Goal: Task Accomplishment & Management: Use online tool/utility

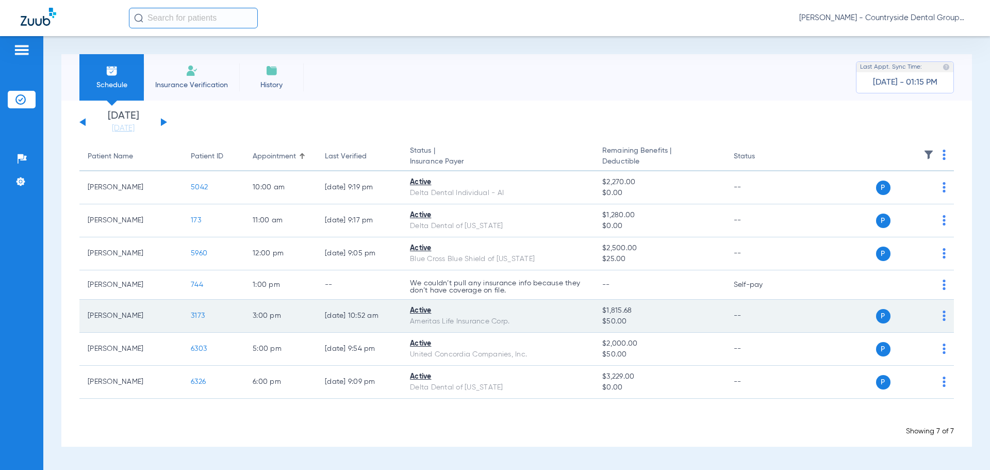
click at [199, 315] on span "3173" at bounding box center [198, 315] width 14 height 7
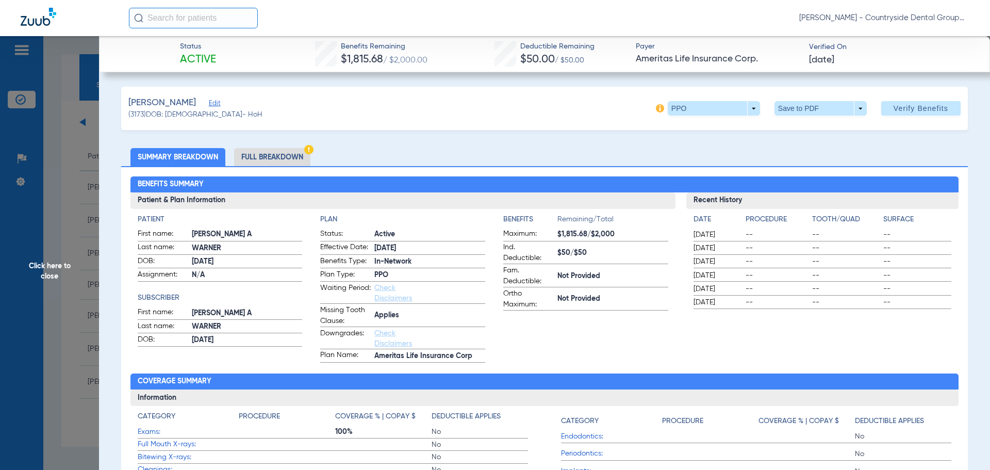
click at [266, 159] on li "Full Breakdown" at bounding box center [272, 157] width 76 height 18
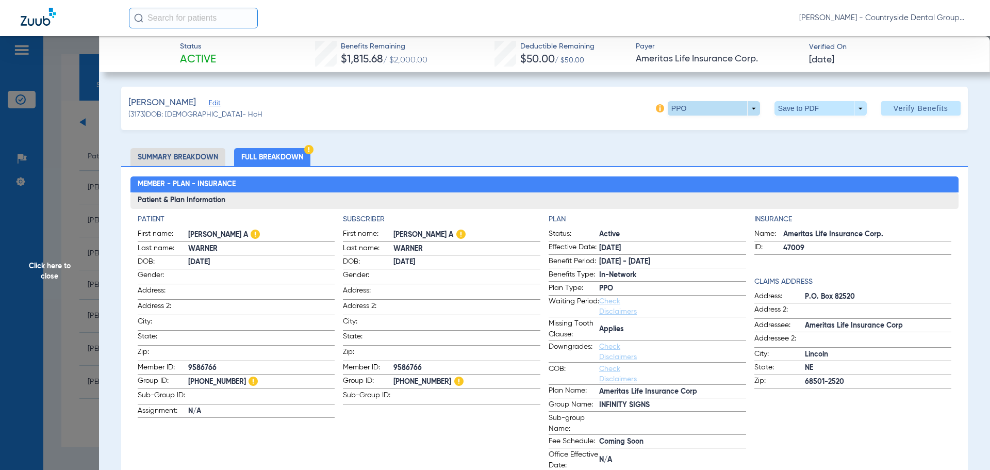
click at [743, 107] on span at bounding box center [714, 108] width 92 height 14
click at [762, 136] on div "PPO Out of Network" at bounding box center [746, 137] width 173 height 45
click at [903, 105] on div at bounding box center [495, 235] width 990 height 470
click at [902, 106] on span "Verify Benefits" at bounding box center [921, 108] width 55 height 8
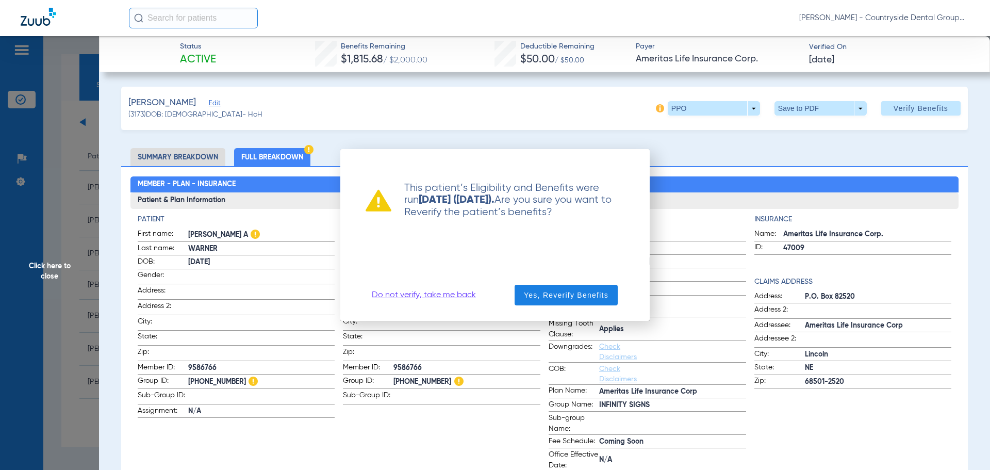
click at [445, 297] on link "Do not verify, take me back" at bounding box center [424, 295] width 104 height 10
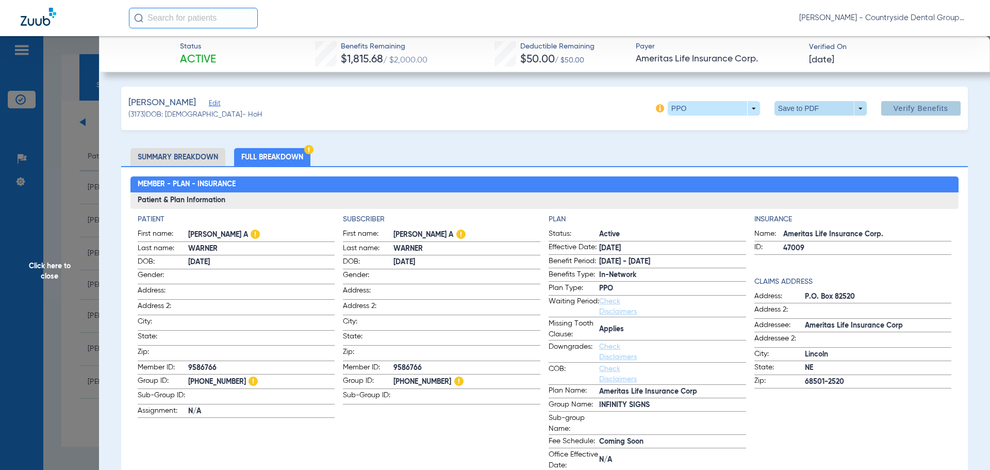
click at [850, 102] on span at bounding box center [820, 108] width 92 height 14
click at [830, 127] on span "Save to PDF" at bounding box center [816, 128] width 41 height 7
